Goal: Information Seeking & Learning: Learn about a topic

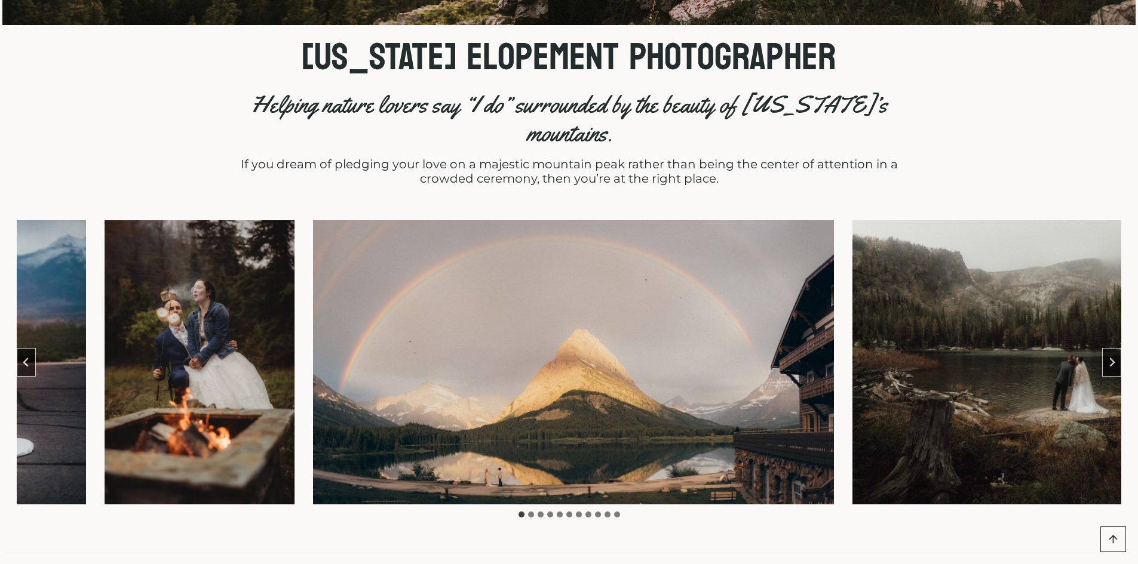
scroll to position [478, 0]
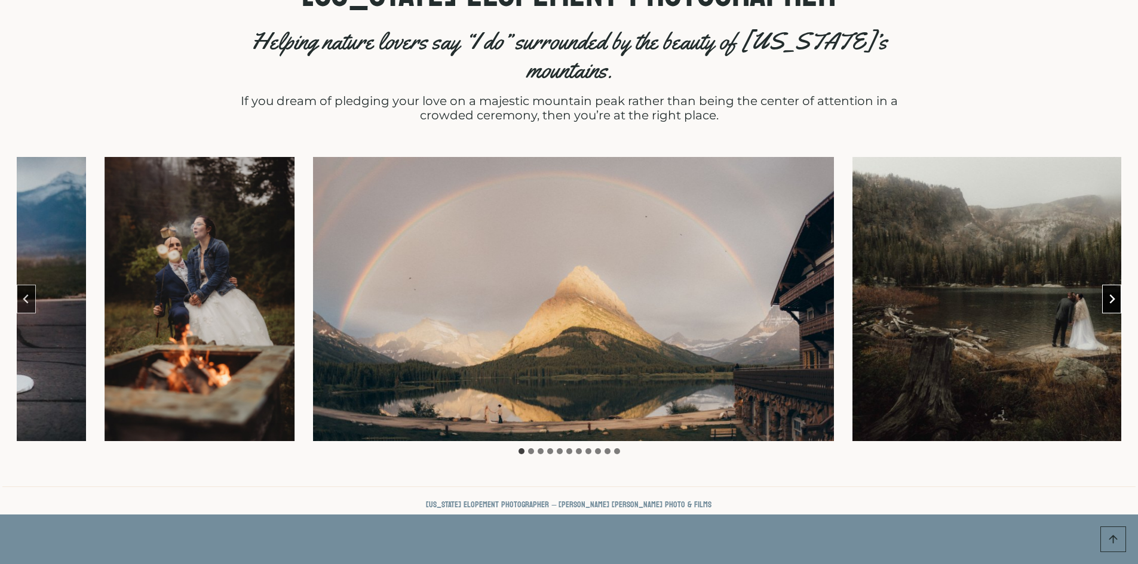
click at [1121, 285] on button "Next slide" at bounding box center [1111, 299] width 19 height 29
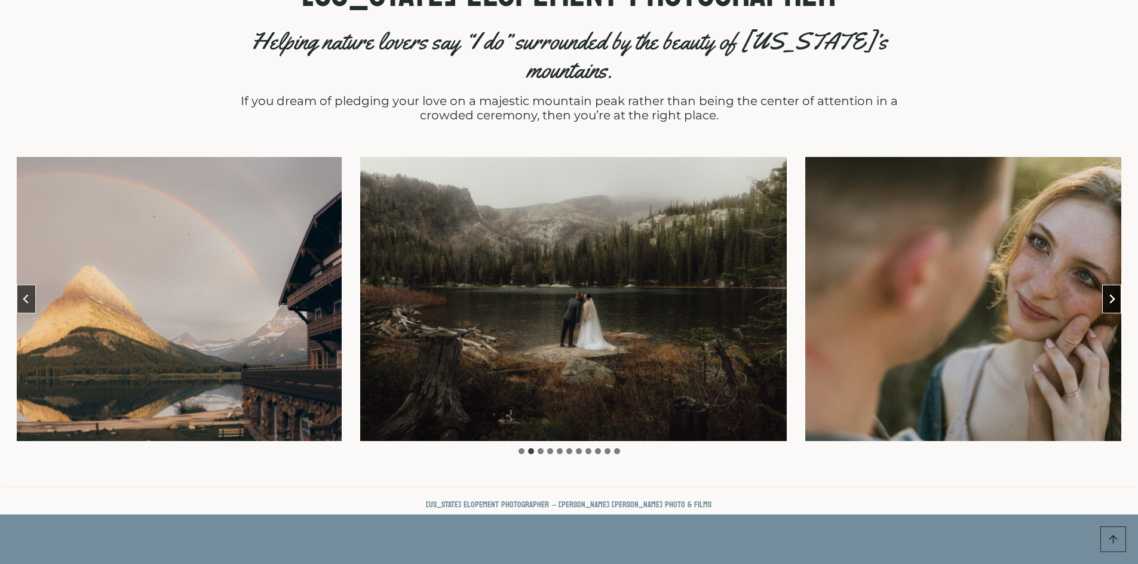
click at [1121, 285] on button "Next slide" at bounding box center [1111, 299] width 19 height 29
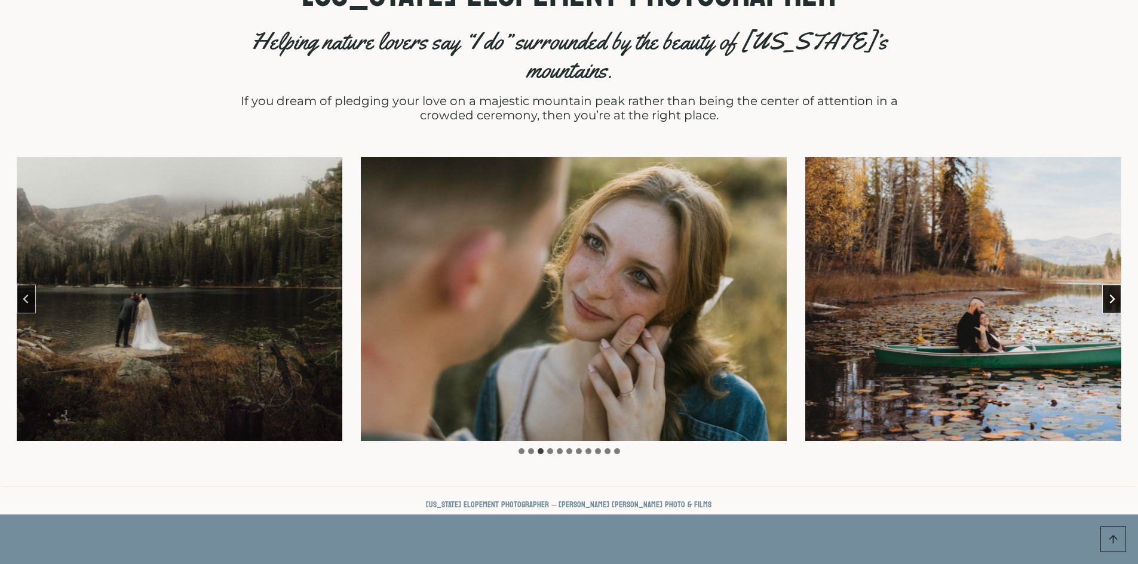
click at [1121, 285] on button "Next slide" at bounding box center [1111, 299] width 19 height 29
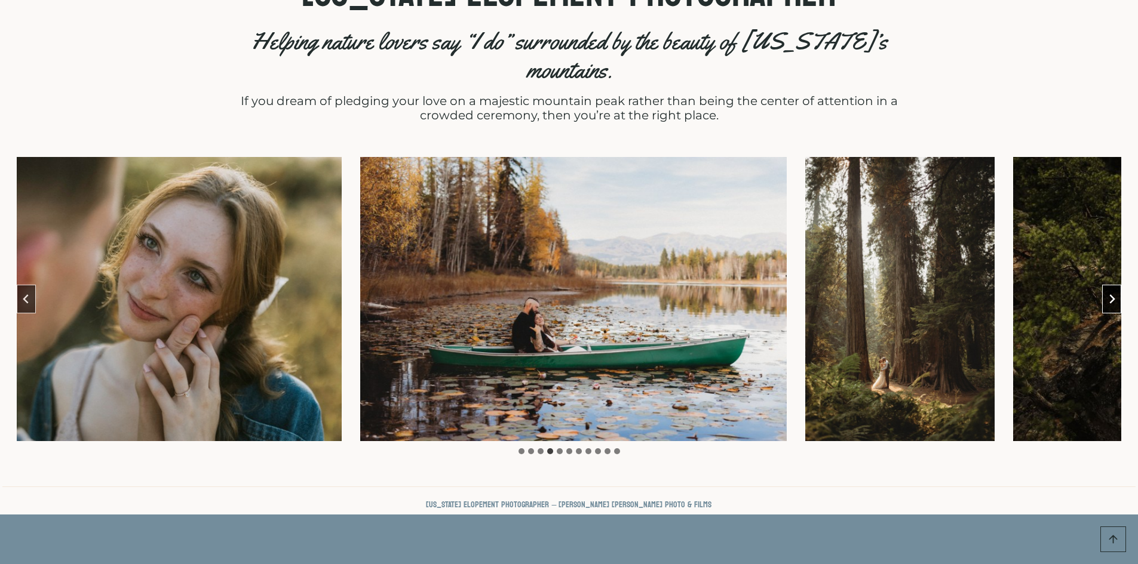
click at [1121, 285] on button "Next slide" at bounding box center [1111, 299] width 19 height 29
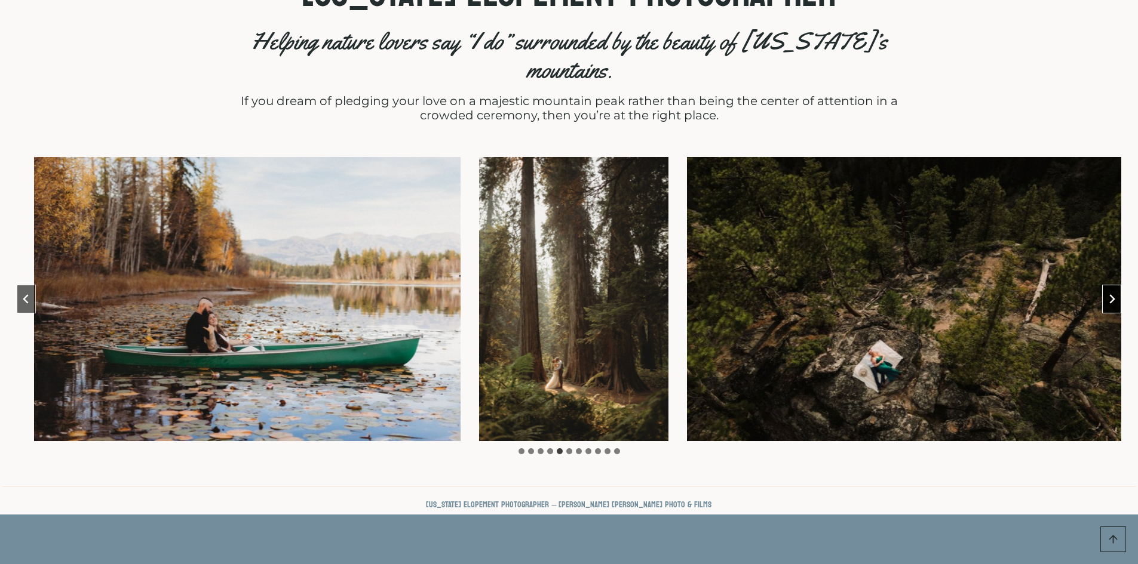
click at [1121, 285] on button "Next slide" at bounding box center [1111, 299] width 19 height 29
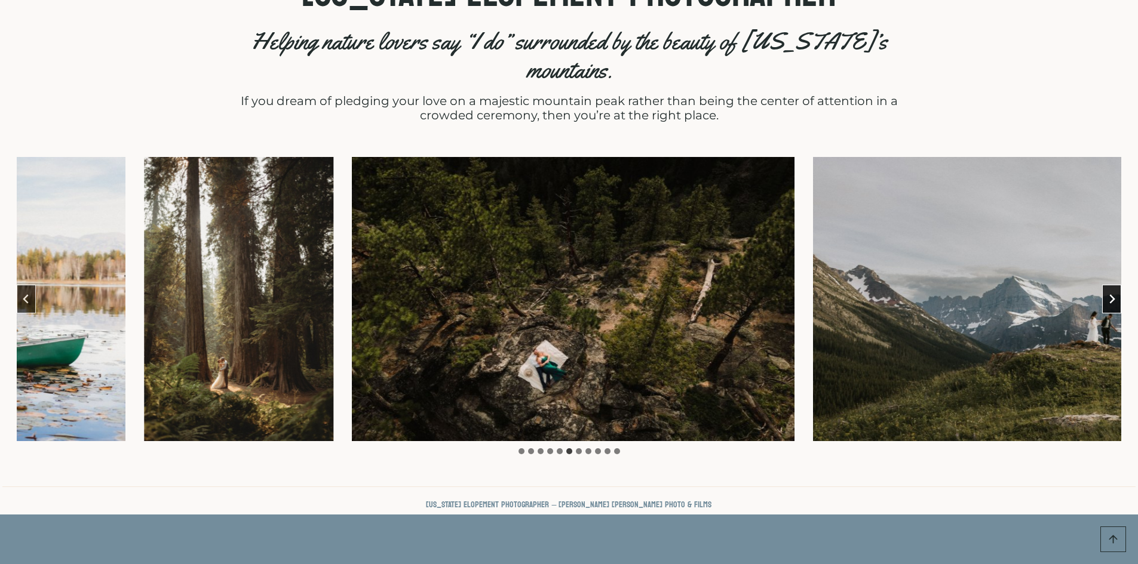
click at [1121, 285] on button "Next slide" at bounding box center [1111, 299] width 19 height 29
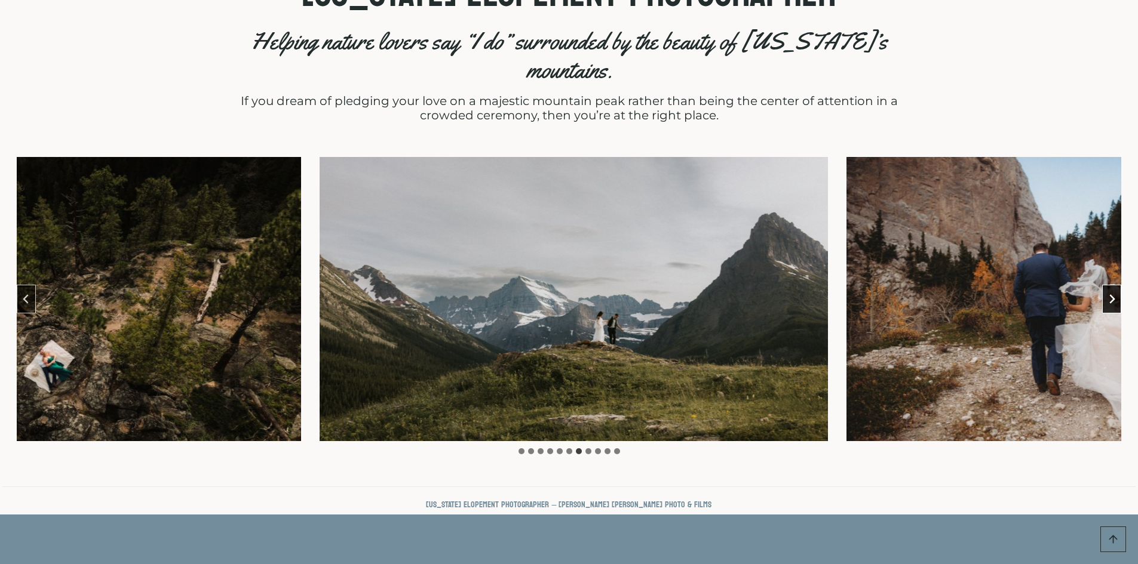
click at [1121, 285] on button "Next slide" at bounding box center [1111, 299] width 19 height 29
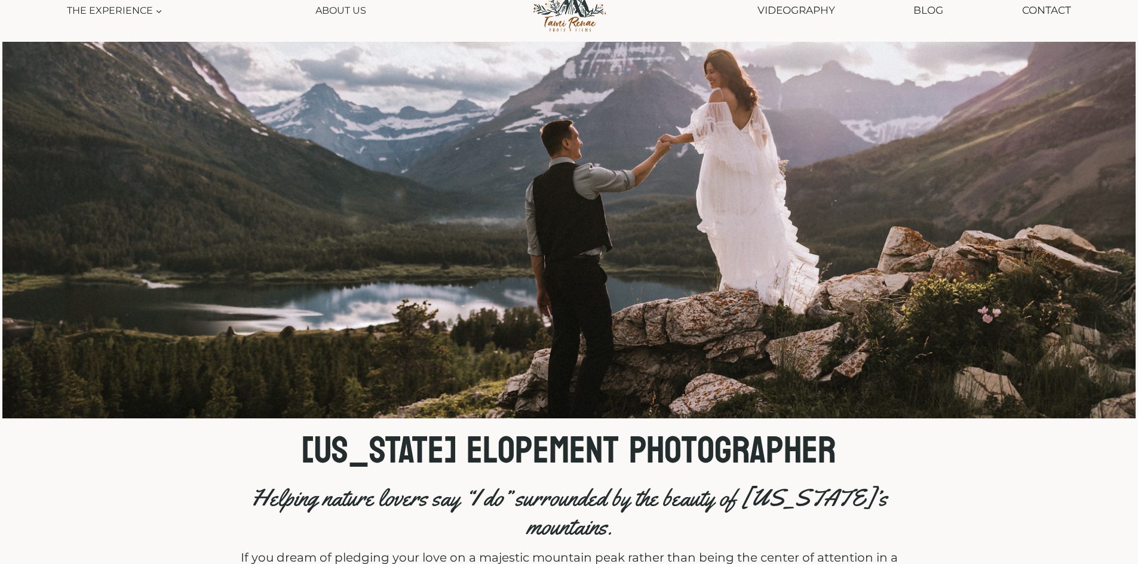
scroll to position [0, 0]
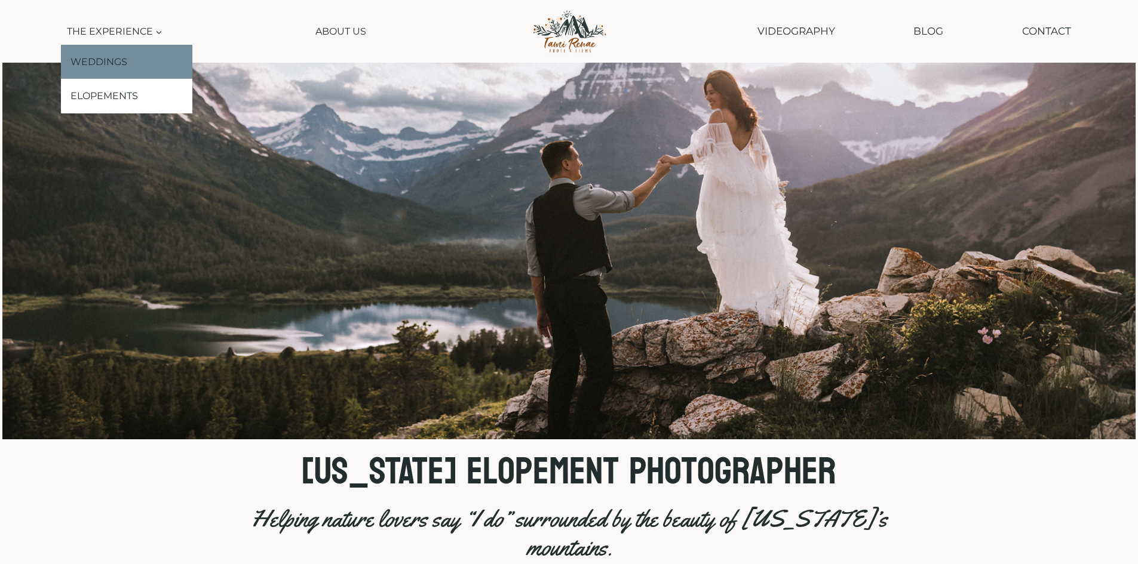
click at [116, 65] on link "Weddings" at bounding box center [126, 62] width 131 height 35
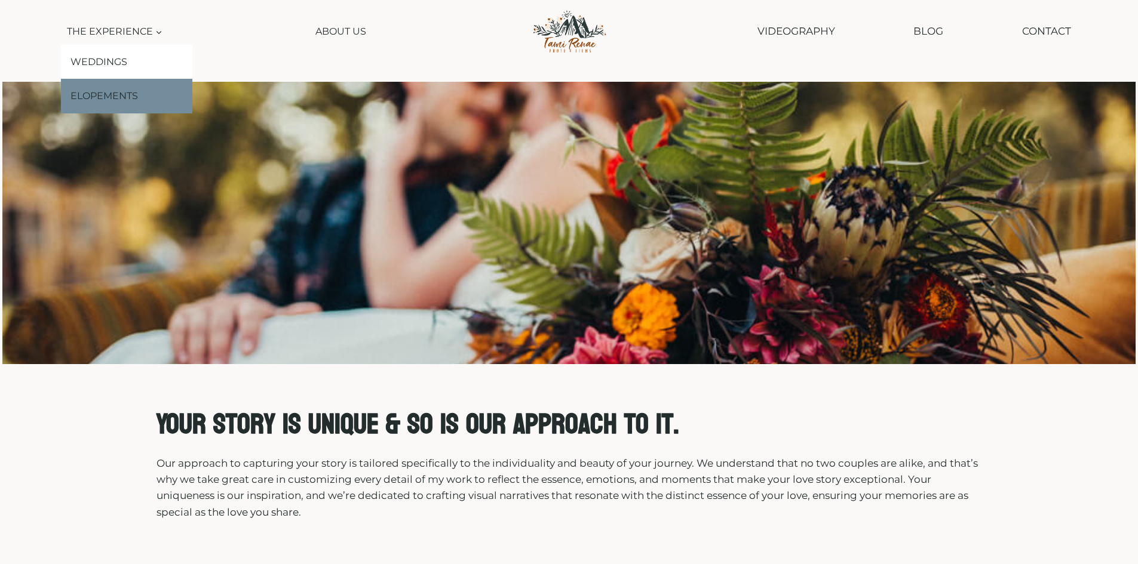
click at [141, 93] on link "Elopements" at bounding box center [126, 96] width 131 height 35
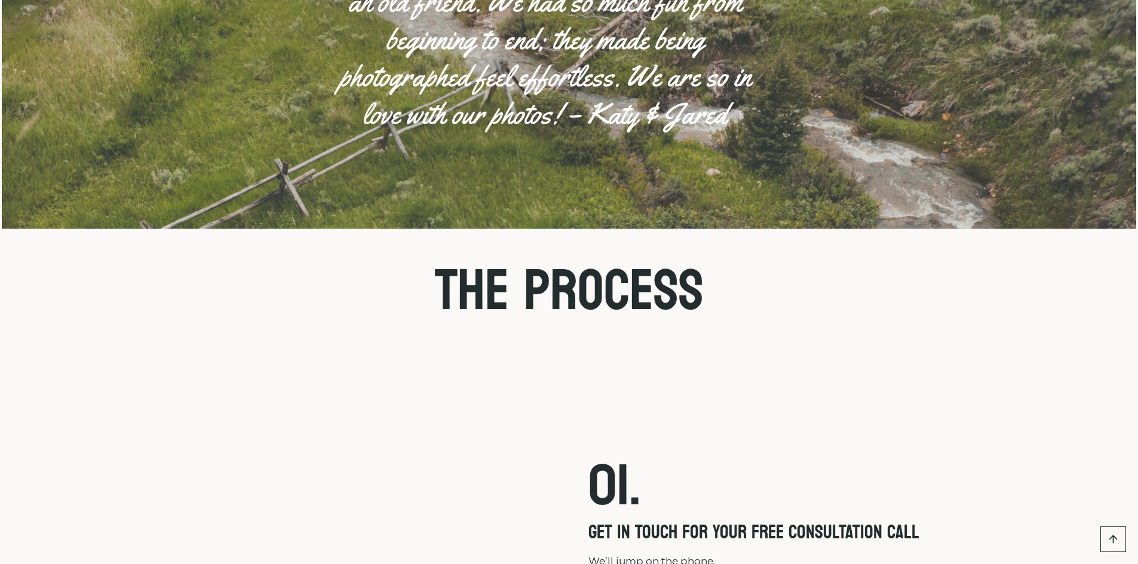
scroll to position [2270, 0]
